Goal: Information Seeking & Learning: Learn about a topic

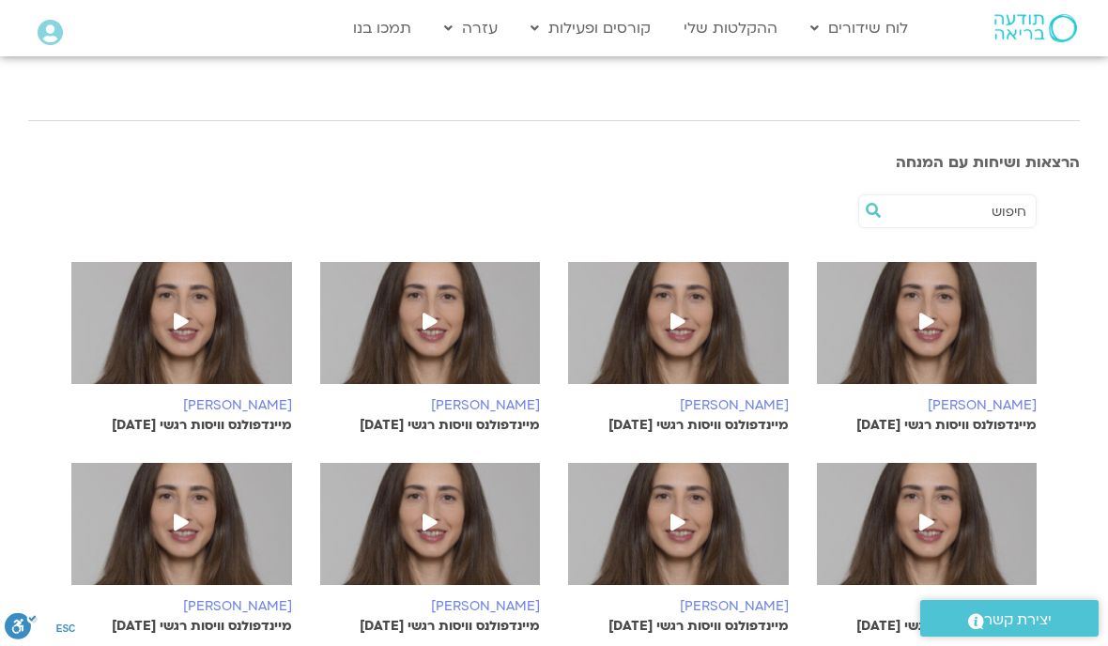
click at [699, 60] on link "התכניות שלי" at bounding box center [624, 67] width 207 height 43
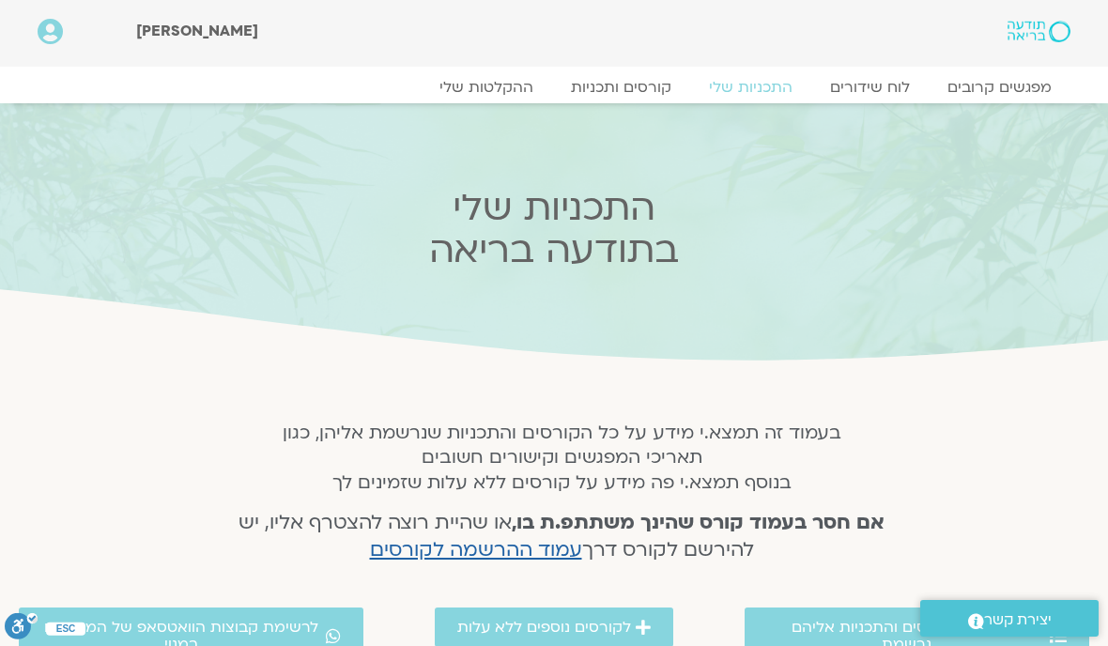
click at [649, 85] on link "קורסים ותכניות" at bounding box center [621, 87] width 138 height 19
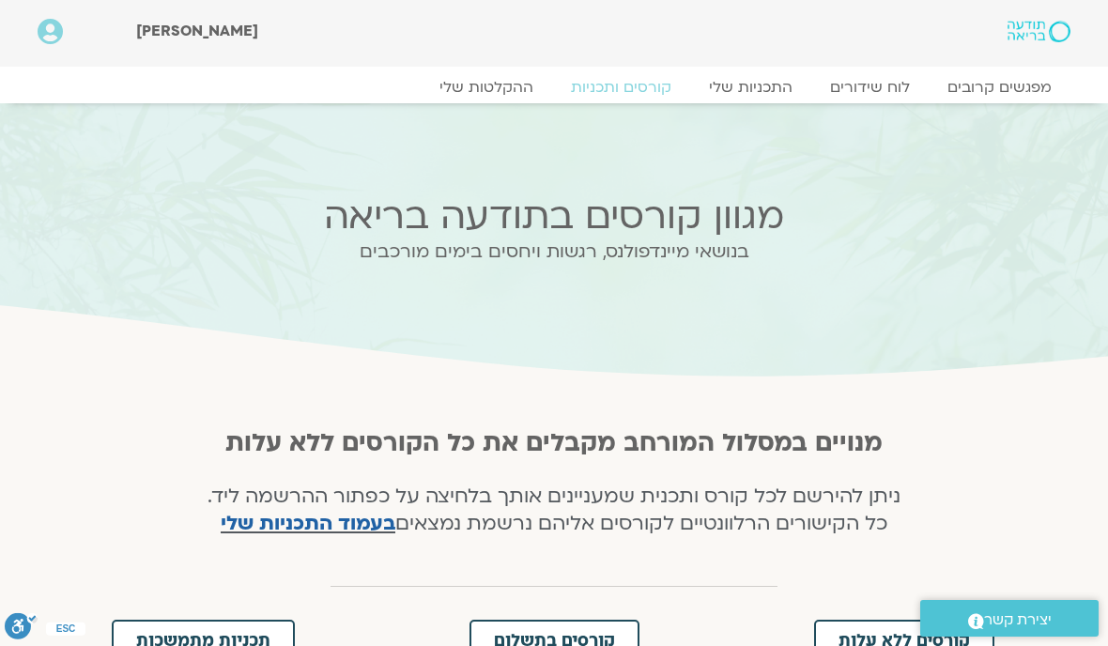
click at [501, 84] on link "ההקלטות שלי" at bounding box center [486, 87] width 131 height 19
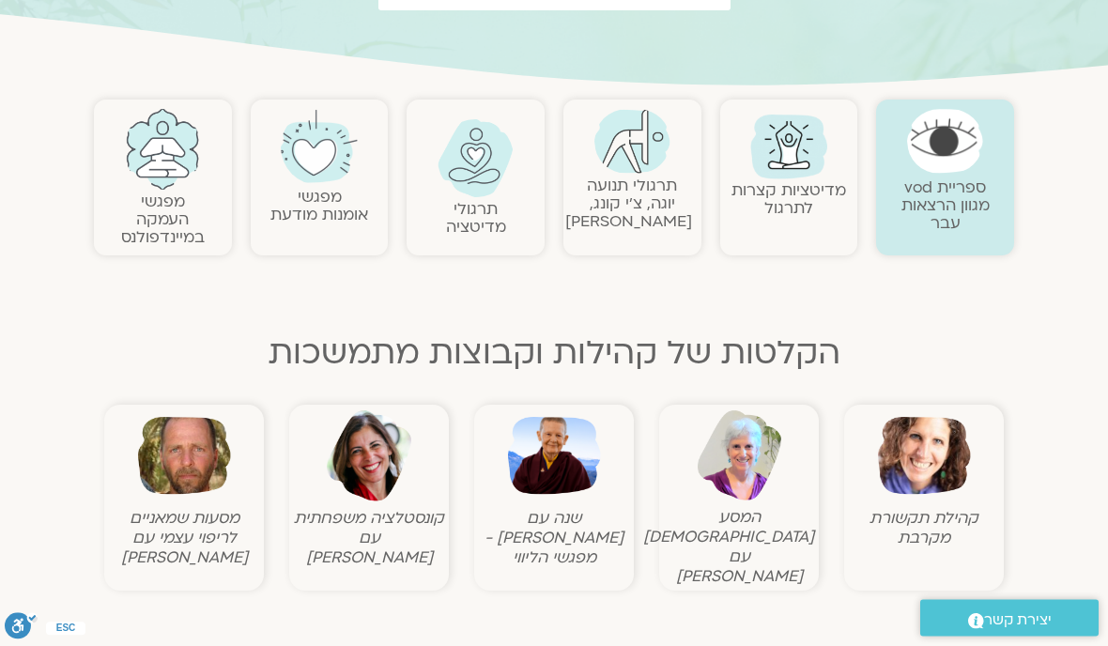
scroll to position [330, 0]
click at [557, 464] on img at bounding box center [554, 455] width 93 height 93
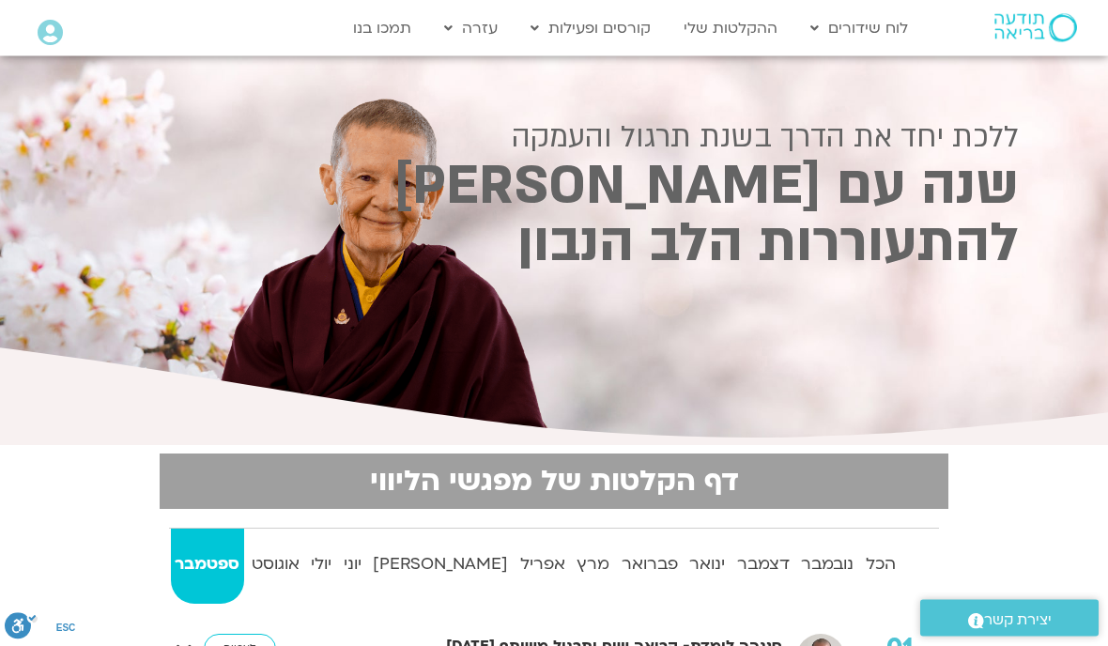
scroll to position [2, 0]
click at [696, 65] on link "התכניות שלי" at bounding box center [624, 67] width 207 height 43
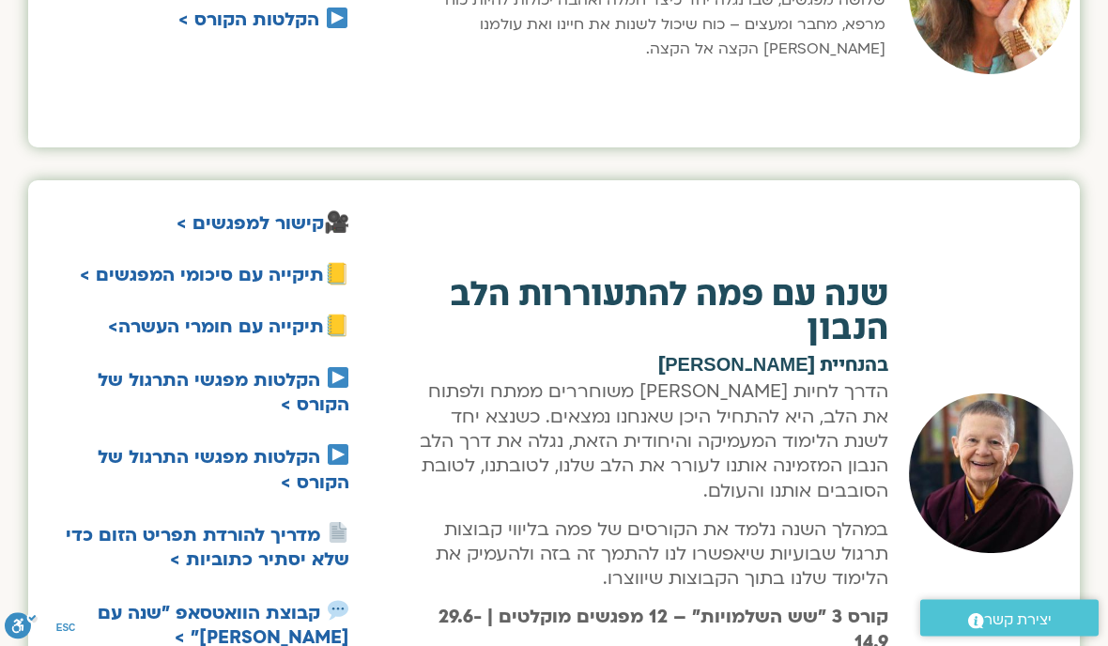
scroll to position [2427, 0]
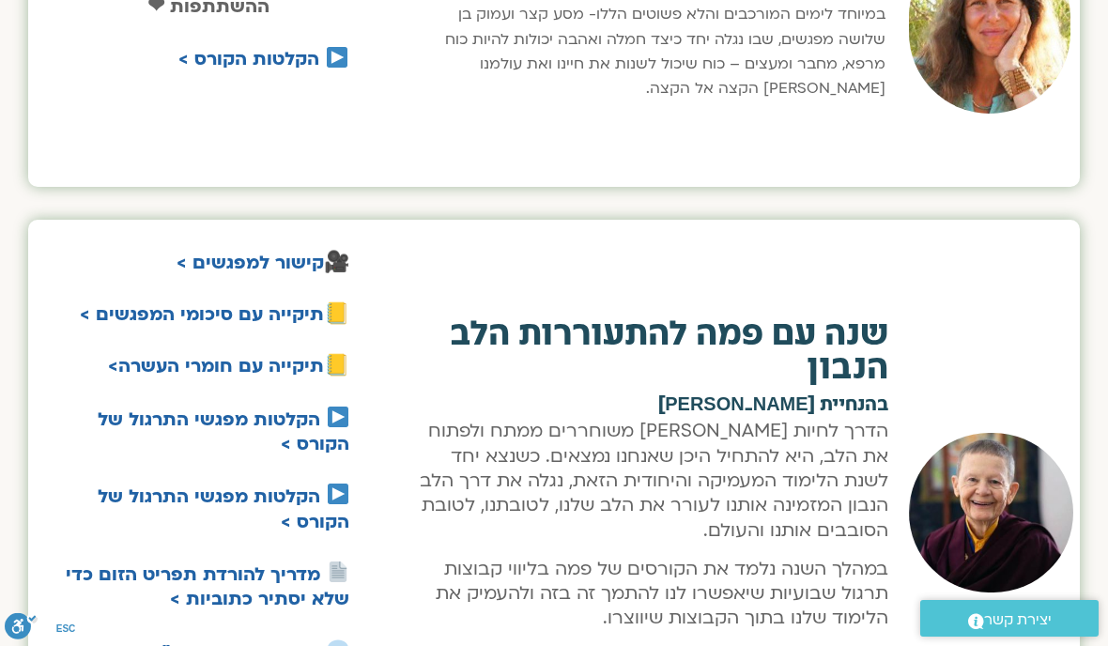
click at [186, 346] on div "📒 תיקייה עם חומרי העשרה >" at bounding box center [196, 369] width 306 height 47
click at [179, 354] on strong "תיקייה עם חומרי העשרה" at bounding box center [221, 366] width 206 height 24
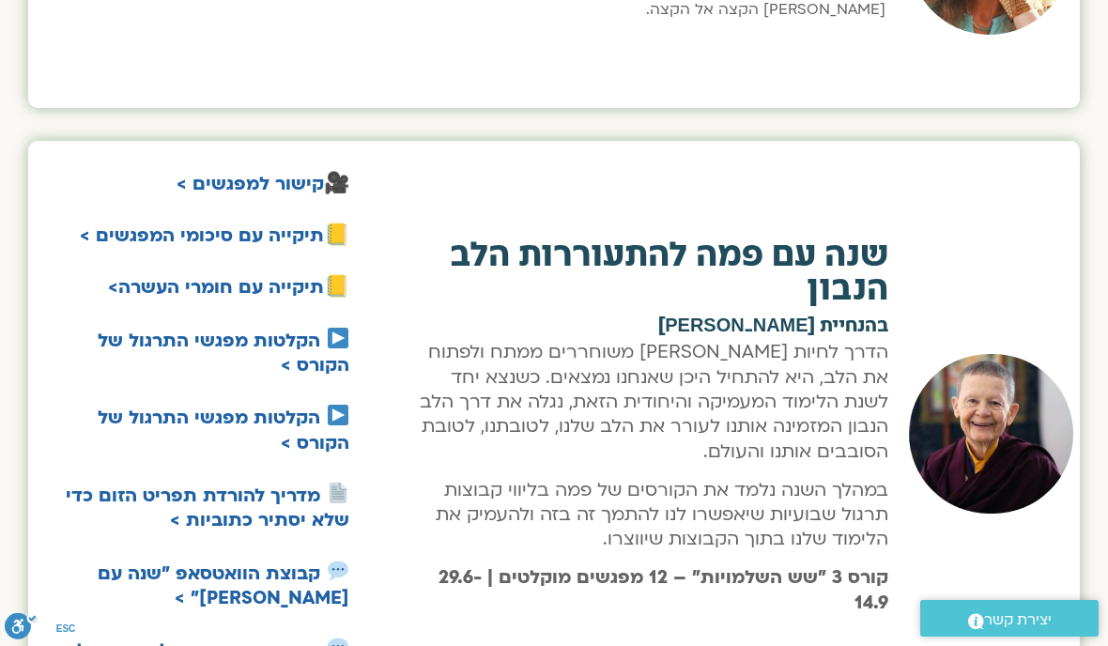
click at [135, 223] on strong "תיקייה עם סיכומי המפגשים >" at bounding box center [202, 235] width 244 height 24
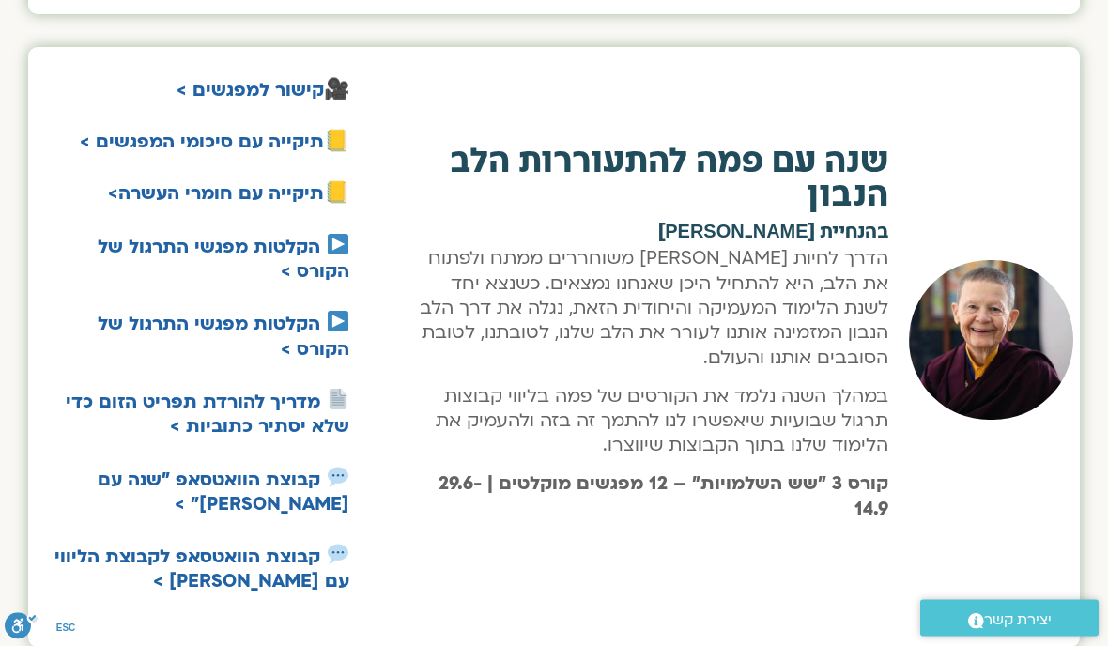
scroll to position [2600, 0]
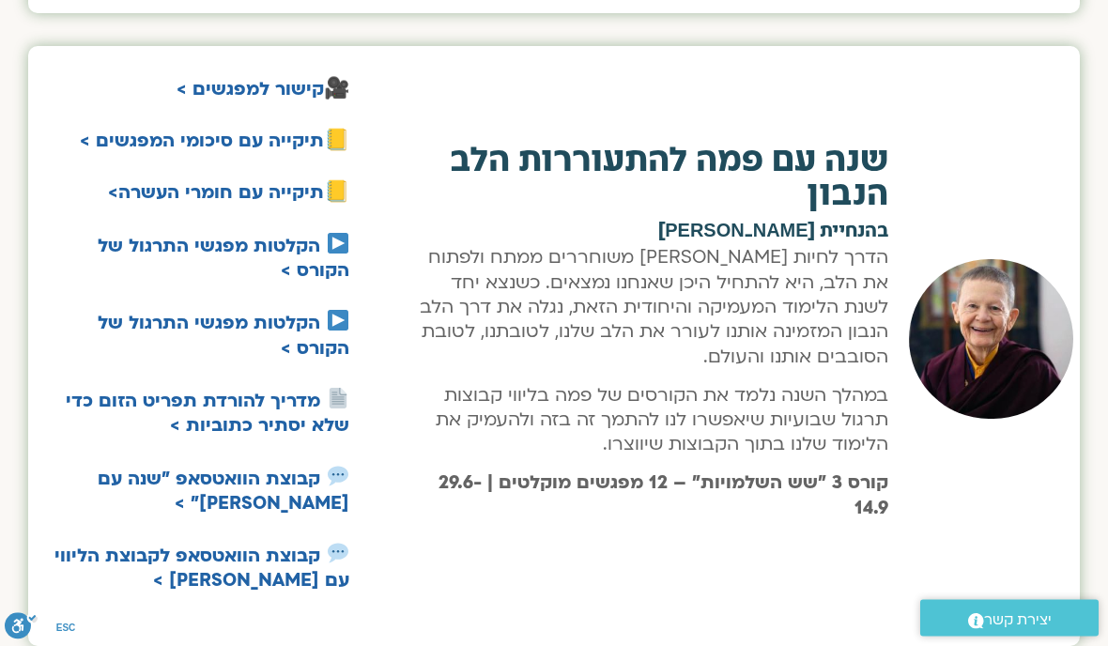
click at [559, 471] on span "קורס 3 "שש השלמויות" – 12 מפגשים מוקלטים | 29.6-14.9" at bounding box center [663, 495] width 450 height 49
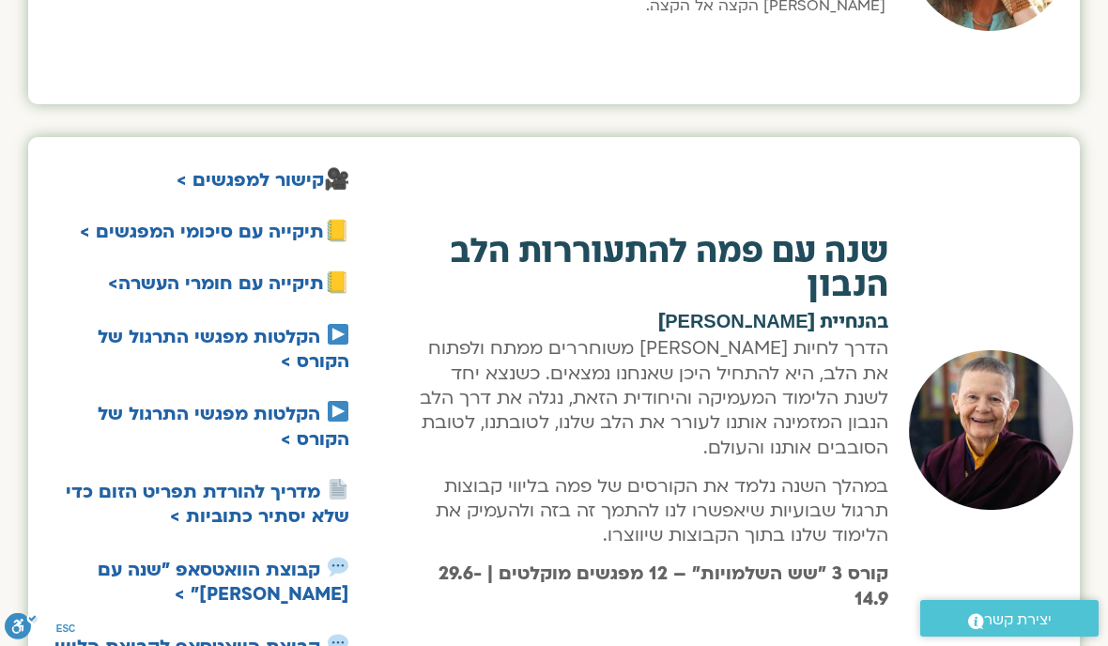
scroll to position [2509, 0]
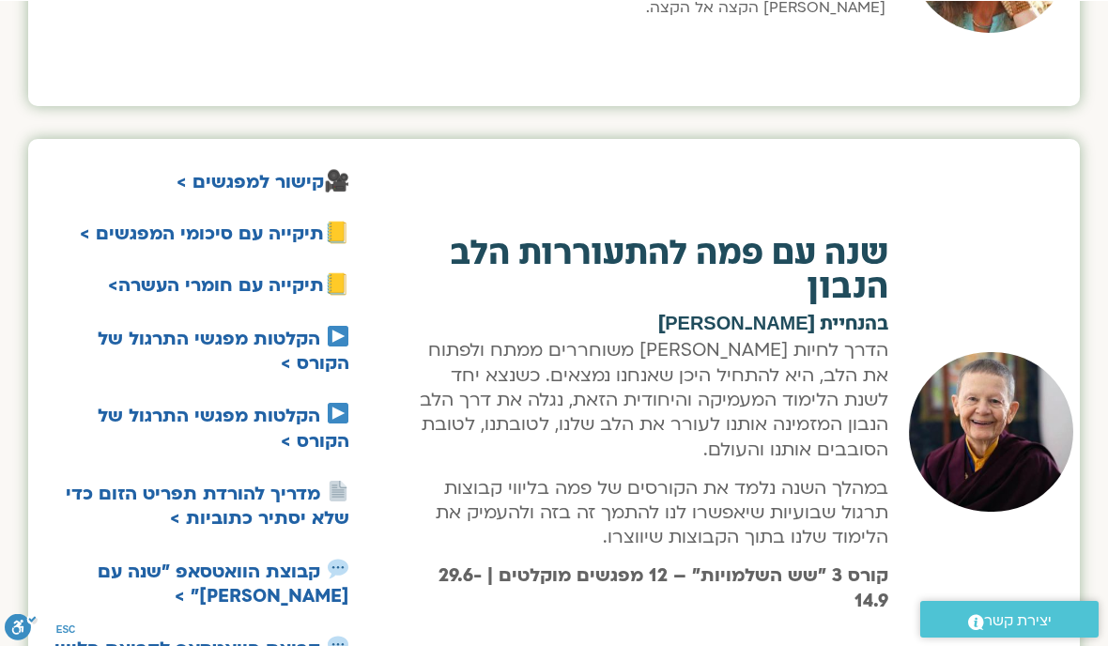
click at [160, 221] on strong "תיקייה עם סיכומי המפגשים >" at bounding box center [202, 233] width 244 height 24
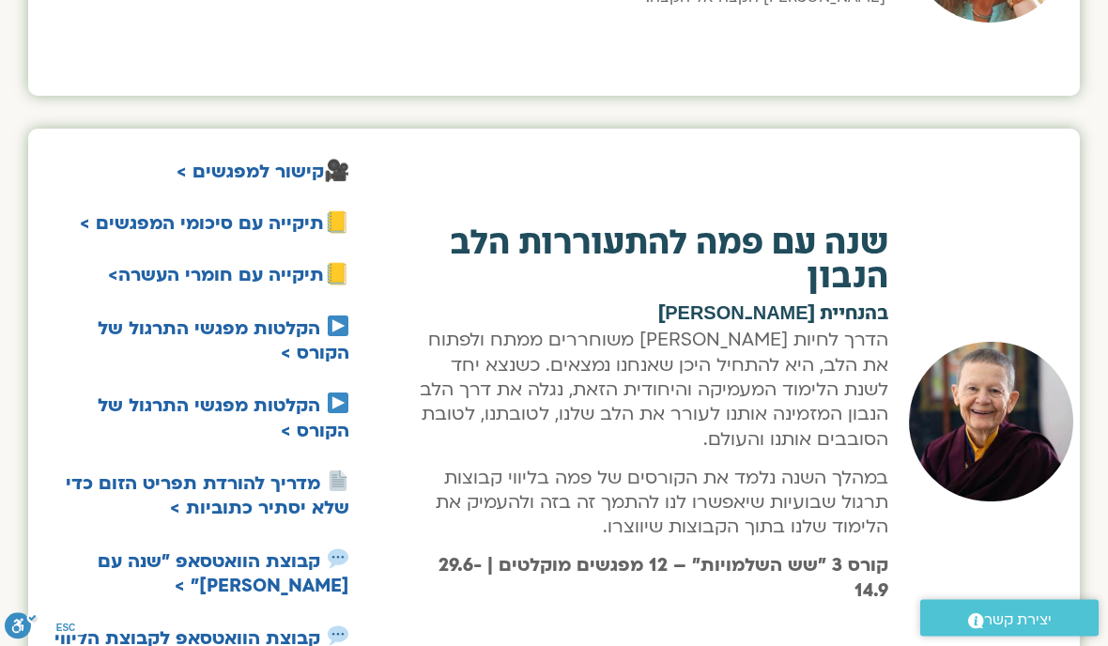
scroll to position [2518, 0]
